Goal: Task Accomplishment & Management: Use online tool/utility

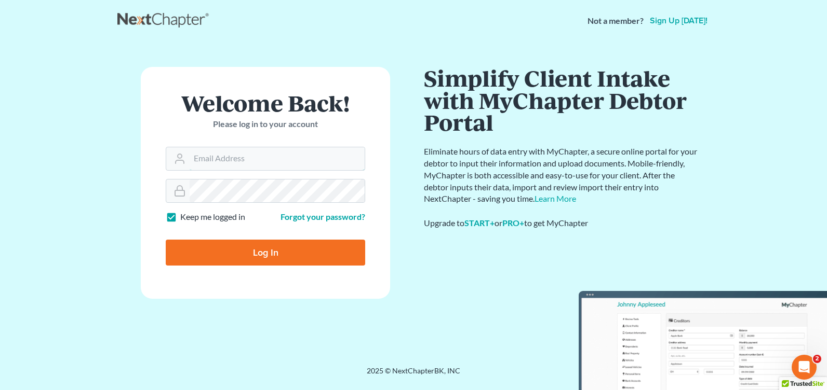
type input "[PERSON_NAME][EMAIL_ADDRESS][DOMAIN_NAME]"
click at [277, 242] on input "Log In" at bounding box center [265, 253] width 199 height 26
type input "Thinking..."
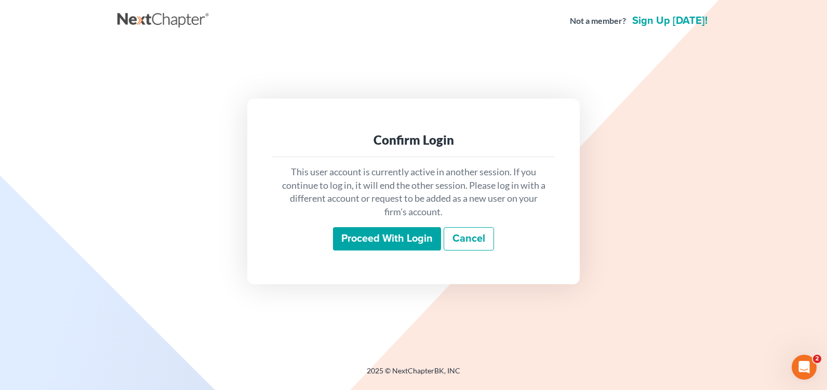
click at [397, 232] on input "Proceed with login" at bounding box center [387, 239] width 108 height 24
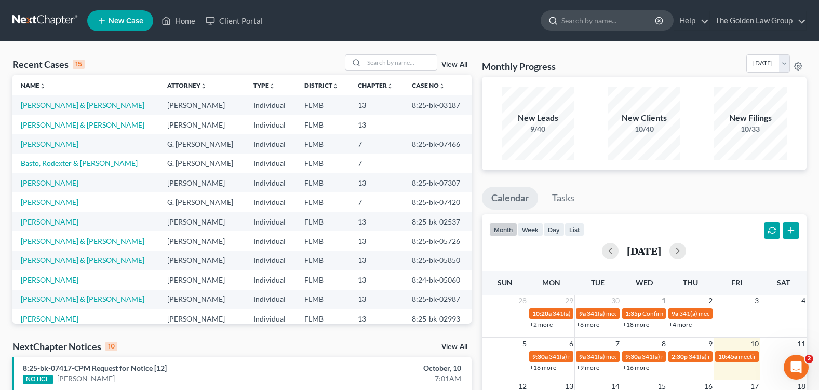
click at [583, 21] on input "search" at bounding box center [608, 20] width 95 height 19
type input "r"
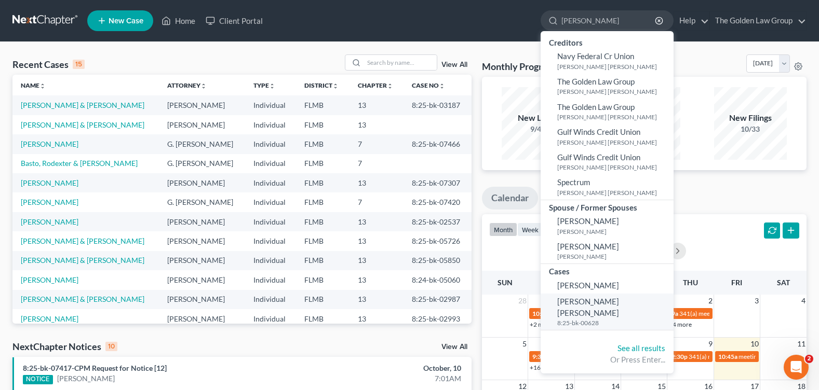
type input "feacher"
click at [589, 305] on span "Robnett Feacher, Carla" at bounding box center [588, 307] width 62 height 20
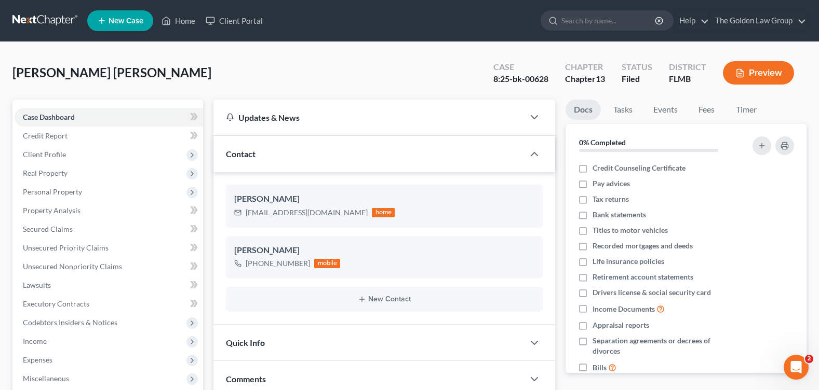
scroll to position [221, 0]
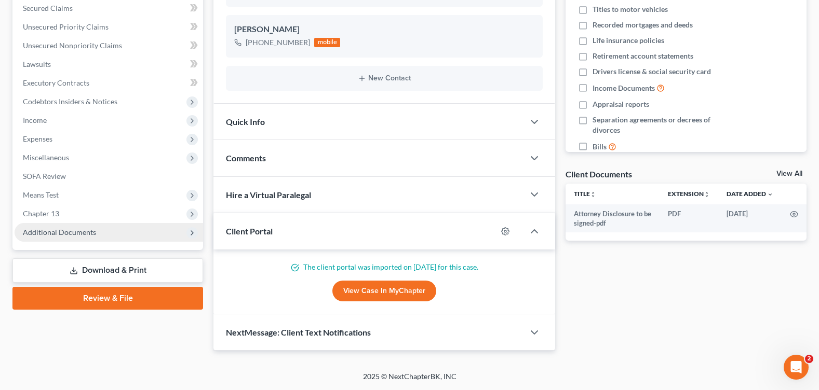
click at [41, 233] on span "Additional Documents" at bounding box center [59, 232] width 73 height 9
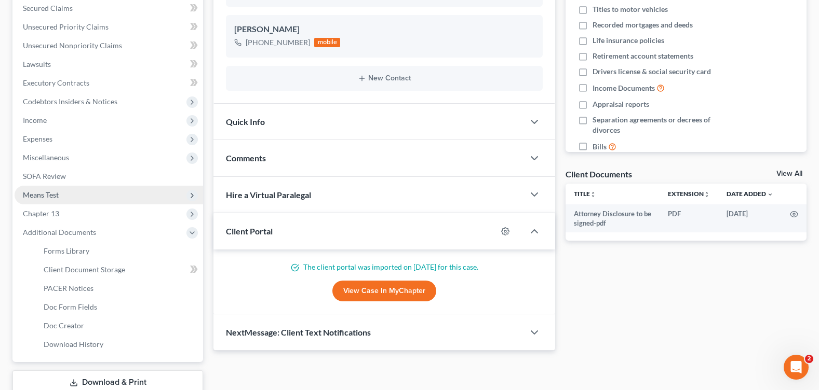
click at [50, 199] on span "Means Test" at bounding box center [41, 195] width 36 height 9
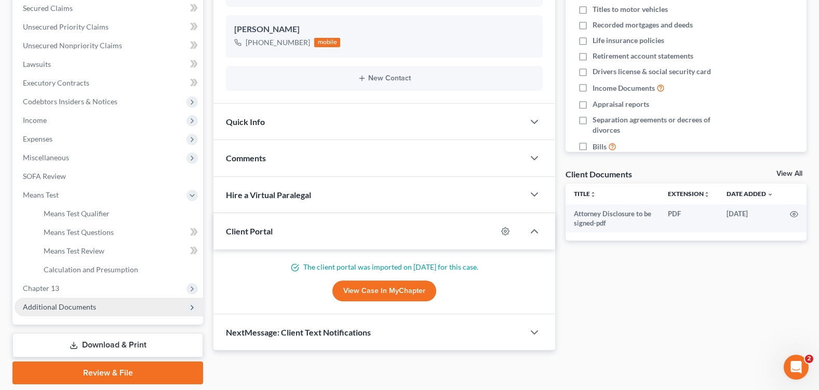
scroll to position [255, 0]
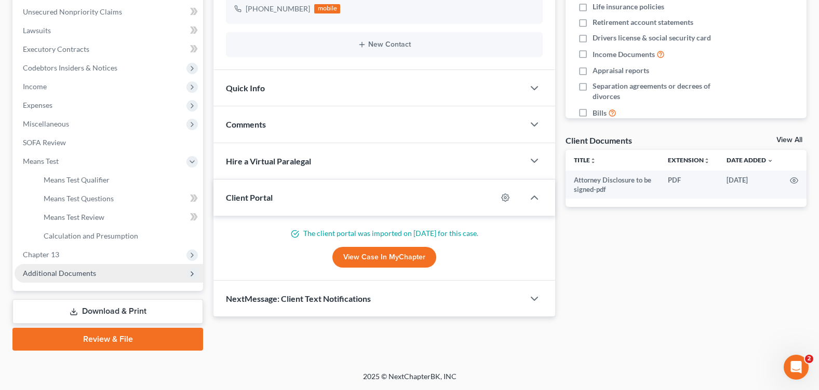
click at [86, 274] on span "Additional Documents" at bounding box center [59, 273] width 73 height 9
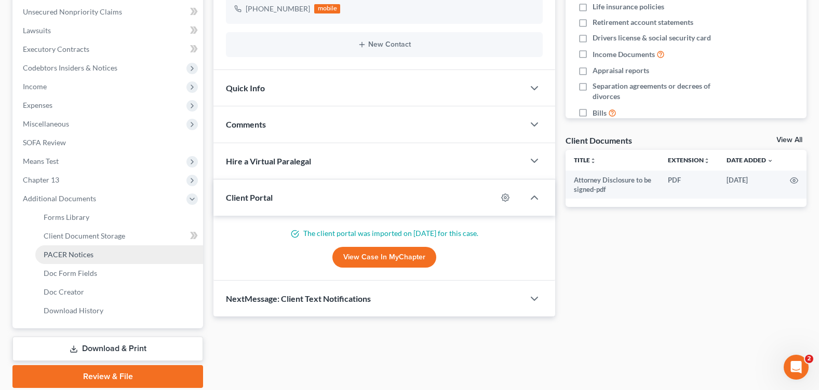
click at [88, 258] on span "PACER Notices" at bounding box center [69, 254] width 50 height 9
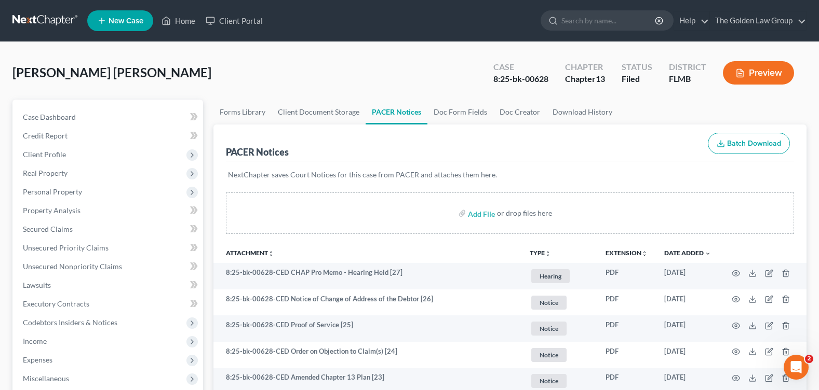
click at [359, 73] on div "Robnett Feacher, Carla Upgraded Case 8:25-bk-00628 Chapter Chapter 13 Status Fi…" at bounding box center [409, 77] width 794 height 45
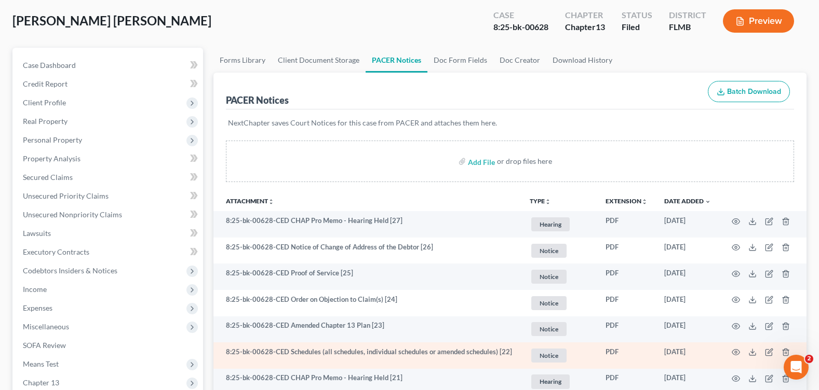
scroll to position [104, 0]
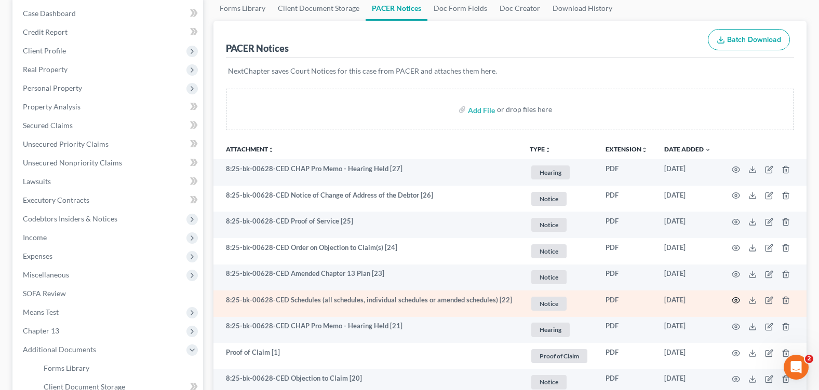
click at [736, 302] on circle "button" at bounding box center [736, 301] width 2 height 2
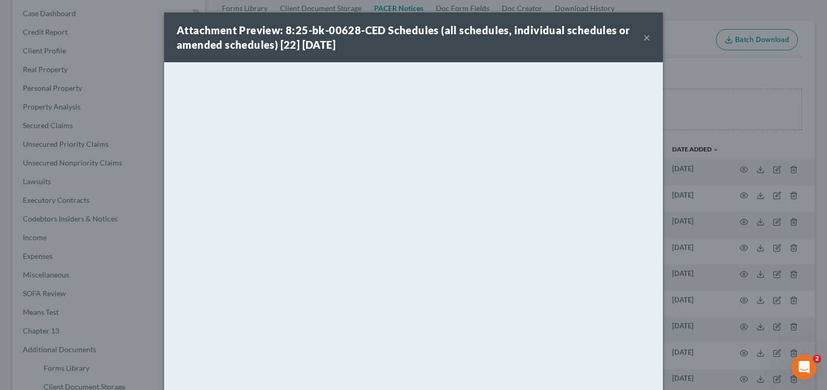
click at [644, 38] on button "×" at bounding box center [646, 37] width 7 height 12
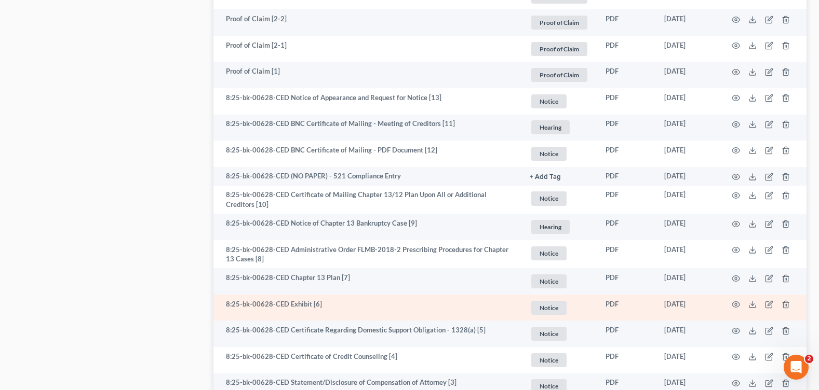
scroll to position [1142, 0]
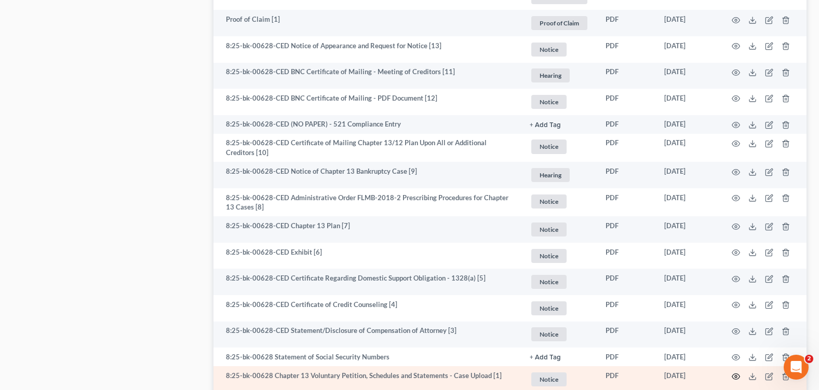
click at [736, 373] on icon "button" at bounding box center [736, 377] width 8 height 8
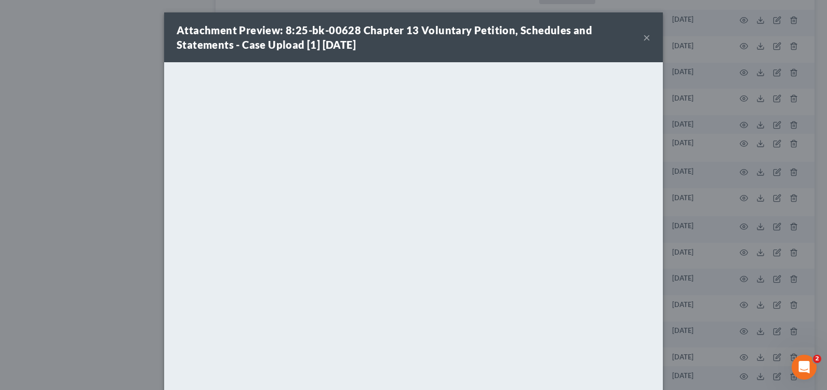
click at [643, 39] on button "×" at bounding box center [646, 37] width 7 height 12
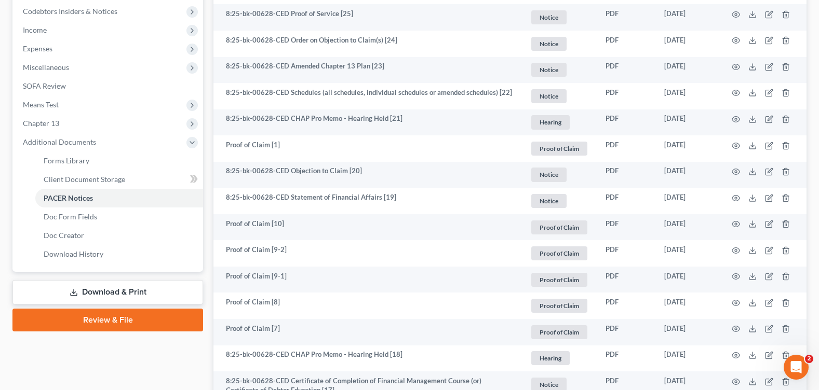
scroll to position [104, 0]
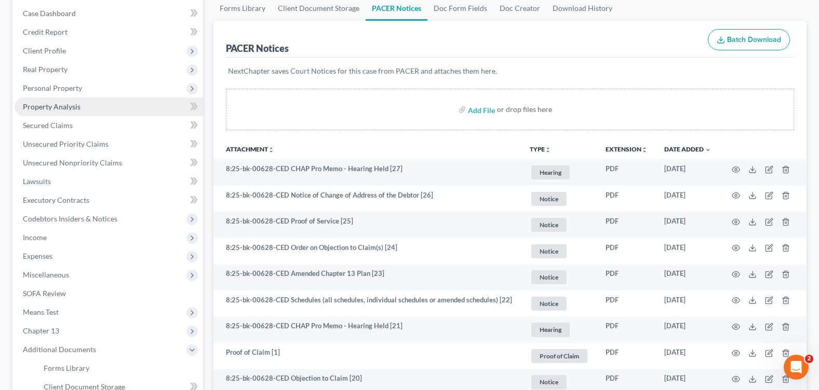
click at [80, 106] on link "Property Analysis" at bounding box center [109, 107] width 188 height 19
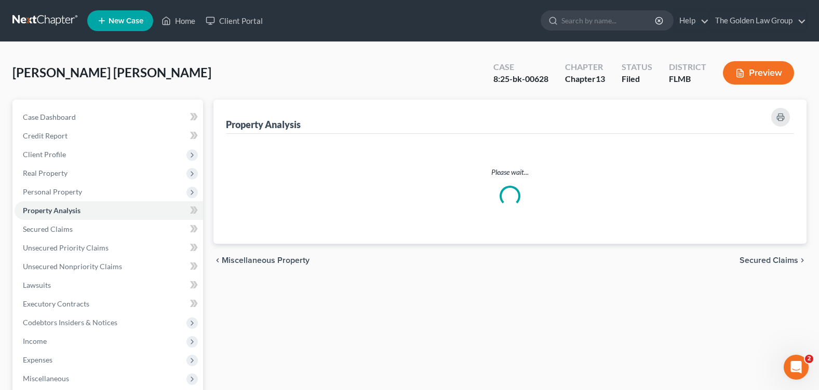
click at [353, 43] on div "Robnett Feacher, Carla Upgraded Case 8:25-bk-00628 Chapter Chapter 13 Status Fi…" at bounding box center [409, 297] width 819 height 510
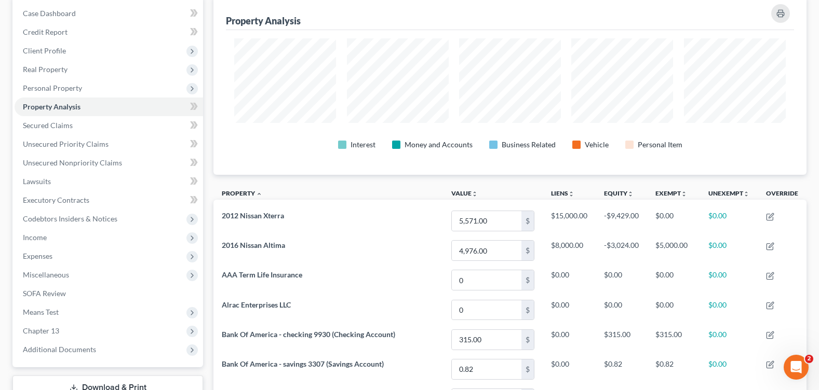
scroll to position [208, 0]
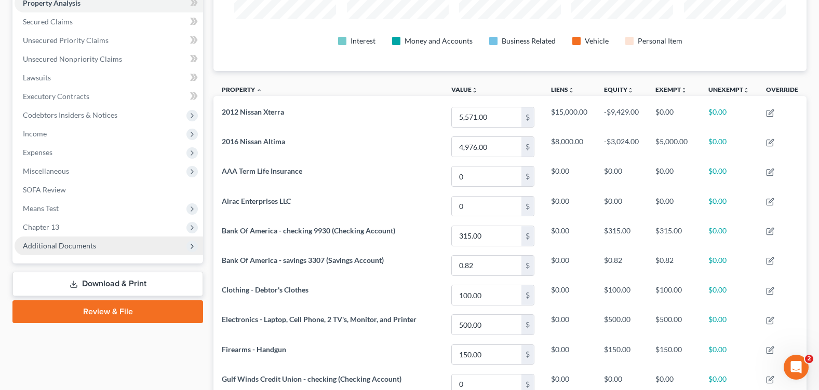
click at [66, 243] on span "Additional Documents" at bounding box center [59, 245] width 73 height 9
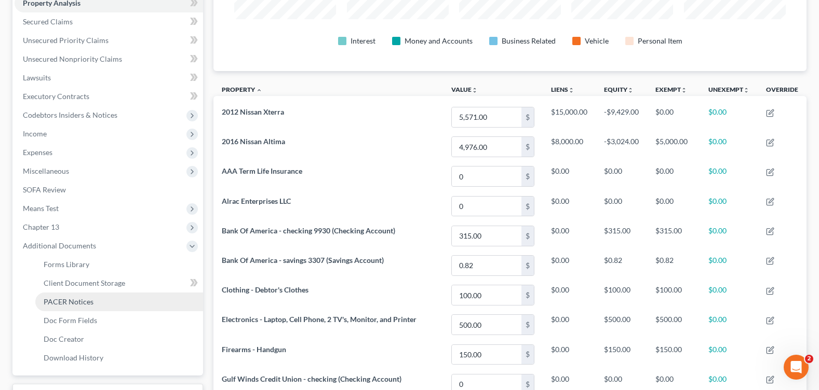
click at [97, 301] on link "PACER Notices" at bounding box center [119, 302] width 168 height 19
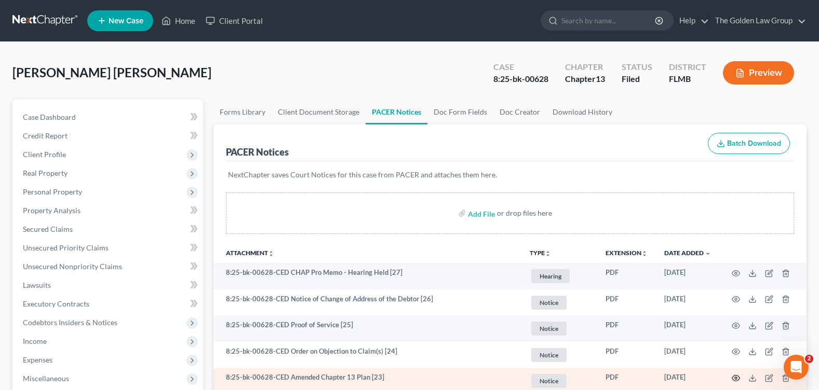
click at [735, 379] on circle "button" at bounding box center [736, 378] width 2 height 2
